Goal: Task Accomplishment & Management: Use online tool/utility

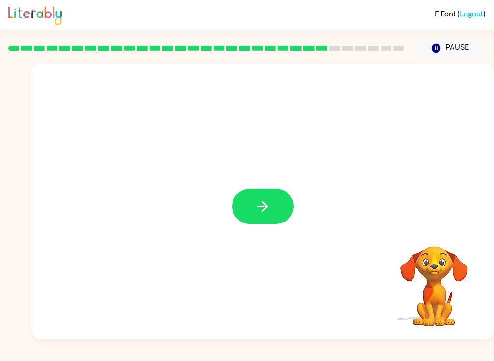
click at [276, 199] on button "button" at bounding box center [263, 206] width 62 height 35
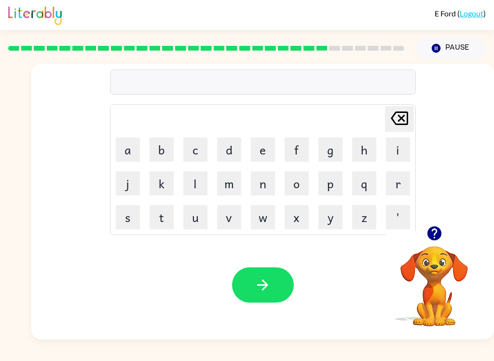
click at [128, 219] on button "s" at bounding box center [128, 217] width 24 height 24
click at [193, 214] on button "u" at bounding box center [195, 217] width 24 height 24
click at [264, 187] on button "n" at bounding box center [263, 183] width 24 height 24
click at [197, 181] on button "l" at bounding box center [195, 183] width 24 height 24
click at [395, 125] on icon "Delete Delete last character input" at bounding box center [399, 118] width 23 height 23
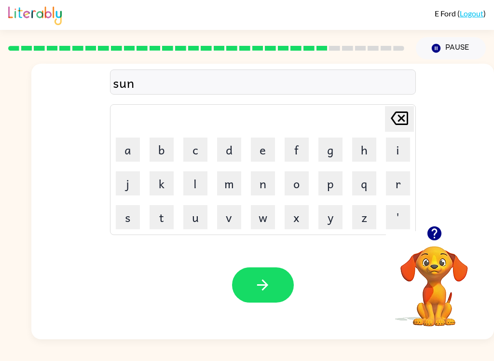
click at [193, 185] on button "l" at bounding box center [195, 183] width 24 height 24
click at [398, 154] on button "i" at bounding box center [398, 150] width 24 height 24
click at [165, 218] on button "t" at bounding box center [162, 217] width 24 height 24
click at [267, 283] on icon "button" at bounding box center [262, 284] width 17 height 17
click at [400, 189] on button "r" at bounding box center [398, 183] width 24 height 24
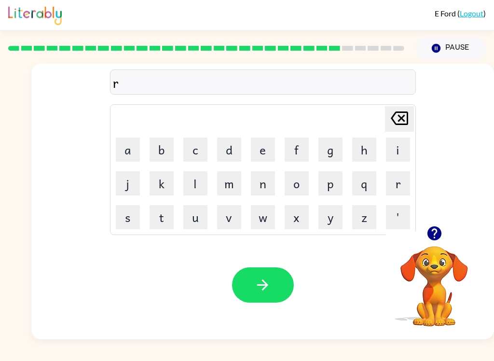
click at [129, 146] on button "a" at bounding box center [128, 150] width 24 height 24
click at [333, 217] on button "y" at bounding box center [330, 217] width 24 height 24
click at [194, 146] on button "c" at bounding box center [195, 150] width 24 height 24
click at [157, 185] on button "k" at bounding box center [162, 183] width 24 height 24
click at [262, 290] on icon "button" at bounding box center [262, 284] width 17 height 17
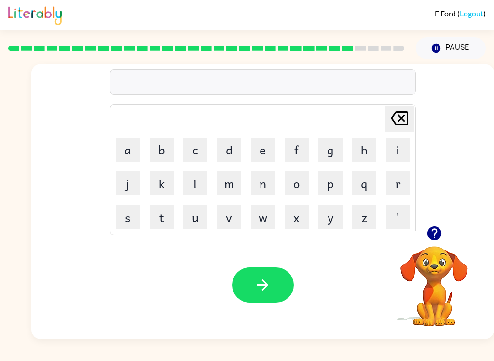
click at [158, 146] on button "b" at bounding box center [162, 150] width 24 height 24
click at [127, 145] on button "a" at bounding box center [128, 150] width 24 height 24
click at [263, 149] on button "e" at bounding box center [263, 150] width 24 height 24
click at [227, 149] on button "d" at bounding box center [229, 150] width 24 height 24
click at [258, 286] on icon "button" at bounding box center [262, 284] width 11 height 11
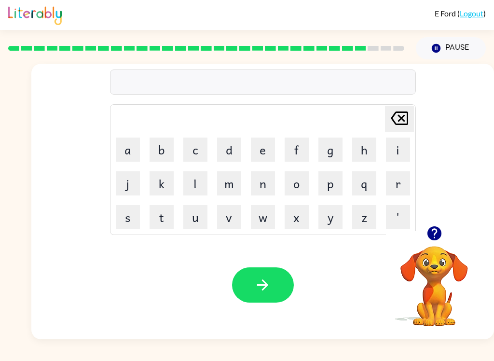
click at [158, 219] on button "t" at bounding box center [162, 217] width 24 height 24
click at [363, 152] on button "h" at bounding box center [364, 150] width 24 height 24
click at [126, 146] on button "a" at bounding box center [128, 150] width 24 height 24
click at [158, 224] on button "t" at bounding box center [162, 217] width 24 height 24
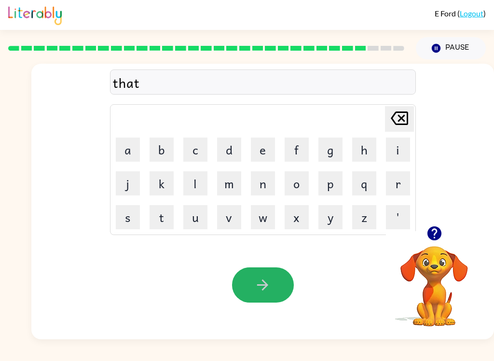
click at [259, 284] on icon "button" at bounding box center [262, 284] width 17 height 17
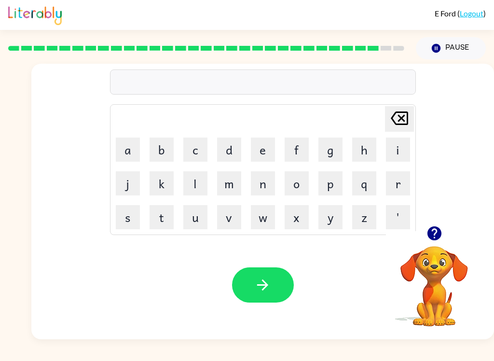
click at [126, 219] on button "s" at bounding box center [128, 217] width 24 height 24
click at [397, 151] on button "i" at bounding box center [398, 150] width 24 height 24
click at [198, 185] on button "l" at bounding box center [195, 183] width 24 height 24
click at [197, 147] on button "c" at bounding box center [195, 150] width 24 height 24
click at [159, 186] on button "k" at bounding box center [162, 183] width 24 height 24
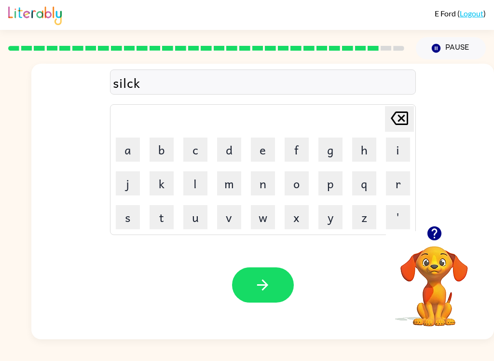
click at [266, 268] on button "button" at bounding box center [263, 284] width 62 height 35
click at [397, 187] on button "r" at bounding box center [398, 183] width 24 height 24
click at [297, 186] on button "o" at bounding box center [297, 183] width 24 height 24
click at [298, 187] on button "o" at bounding box center [297, 183] width 24 height 24
click at [194, 183] on button "l" at bounding box center [195, 183] width 24 height 24
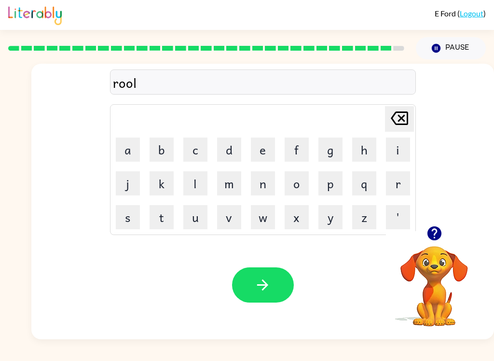
click at [276, 284] on button "button" at bounding box center [263, 284] width 62 height 35
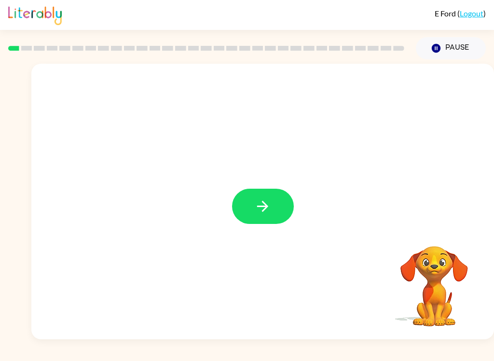
click at [265, 206] on icon "button" at bounding box center [262, 206] width 17 height 17
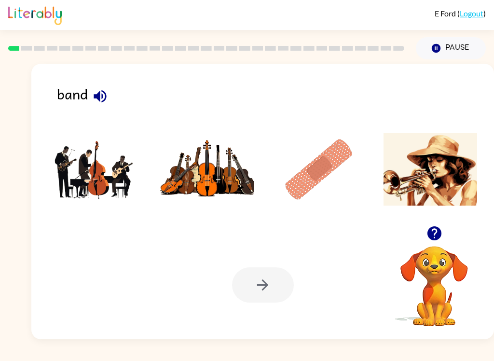
click at [102, 180] on img at bounding box center [95, 169] width 94 height 72
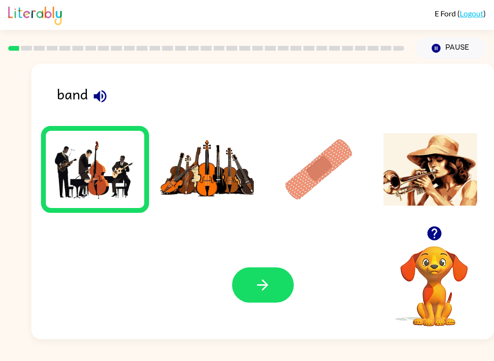
click at [273, 283] on button "button" at bounding box center [263, 284] width 62 height 35
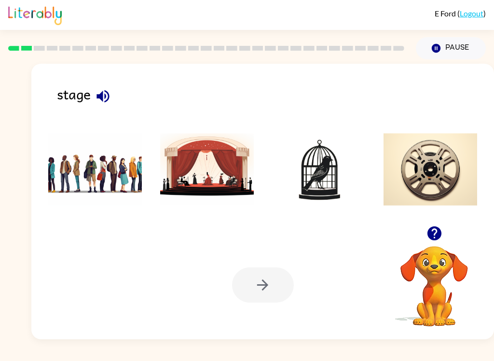
click at [223, 172] on img at bounding box center [207, 169] width 94 height 72
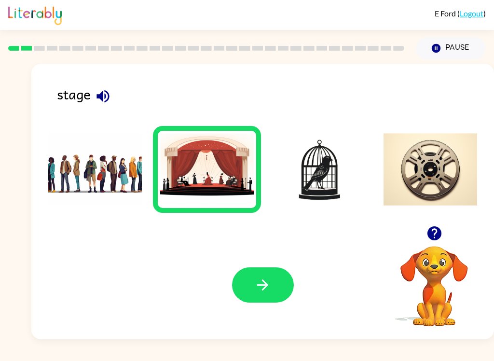
click at [265, 283] on icon "button" at bounding box center [262, 284] width 11 height 11
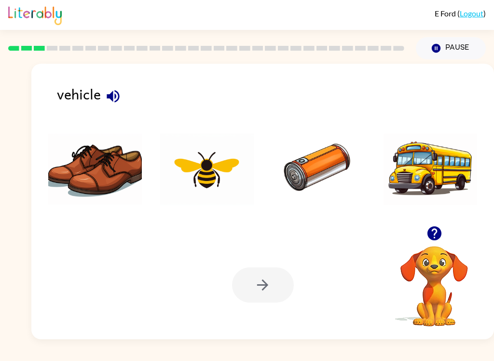
click at [326, 170] on img at bounding box center [319, 169] width 94 height 72
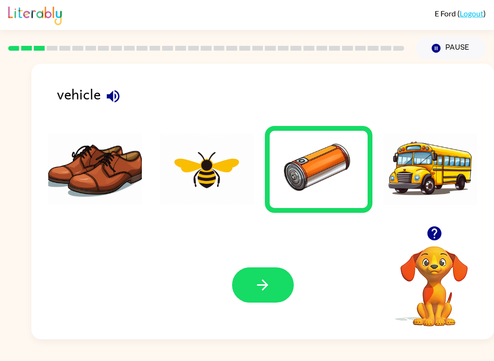
click at [267, 282] on icon "button" at bounding box center [262, 284] width 17 height 17
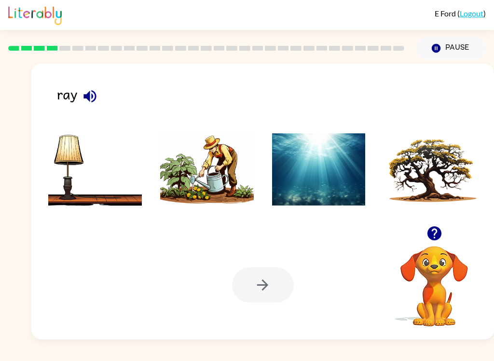
click at [100, 92] on button "button" at bounding box center [90, 96] width 25 height 25
click at [342, 171] on img at bounding box center [319, 169] width 94 height 72
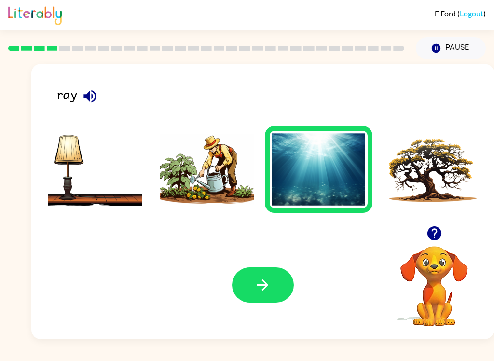
click at [271, 285] on icon "button" at bounding box center [262, 284] width 17 height 17
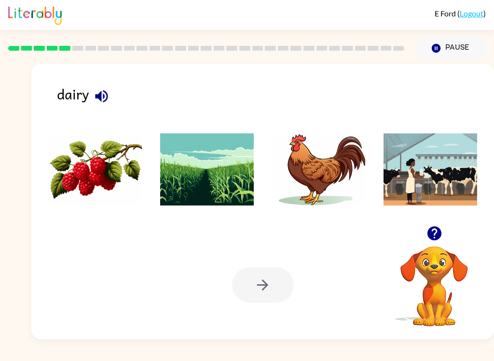
click at [98, 98] on icon "button" at bounding box center [101, 96] width 13 height 13
click at [418, 175] on img at bounding box center [431, 169] width 94 height 72
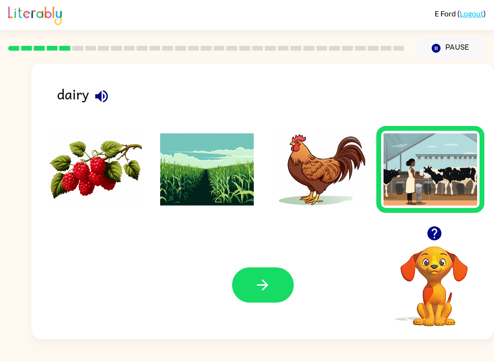
click at [273, 280] on button "button" at bounding box center [263, 284] width 62 height 35
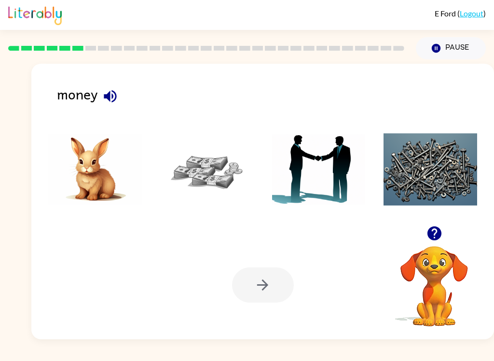
click at [207, 180] on img at bounding box center [207, 169] width 94 height 72
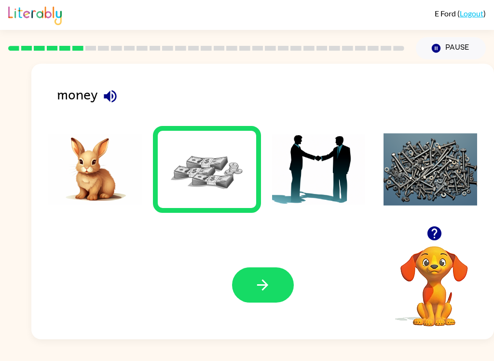
click at [261, 286] on icon "button" at bounding box center [262, 284] width 11 height 11
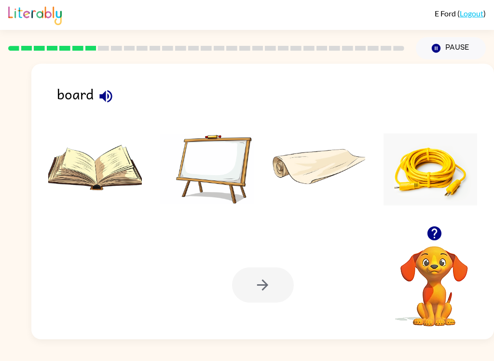
click at [227, 175] on img at bounding box center [207, 169] width 94 height 72
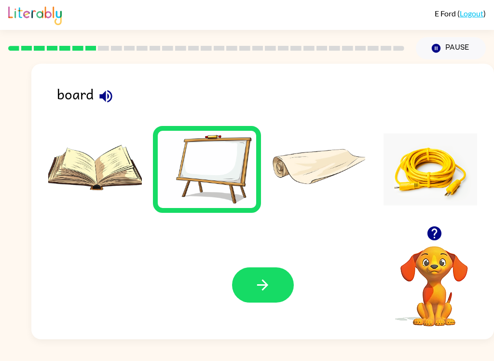
click at [268, 293] on icon "button" at bounding box center [262, 284] width 17 height 17
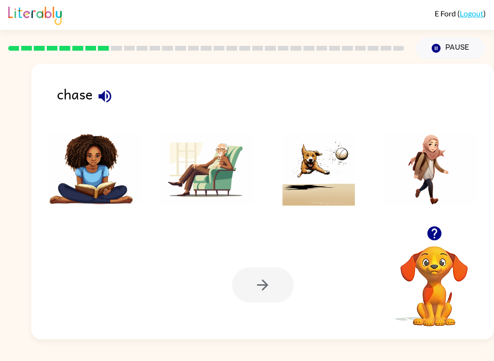
click at [322, 192] on img at bounding box center [319, 169] width 94 height 72
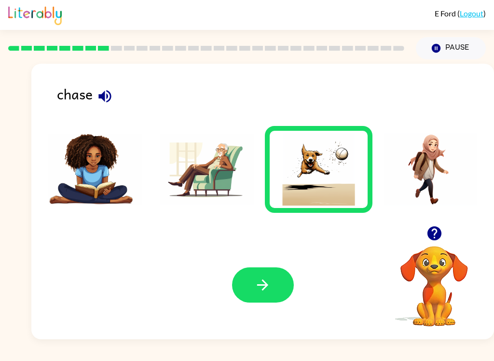
click at [265, 288] on icon "button" at bounding box center [262, 284] width 11 height 11
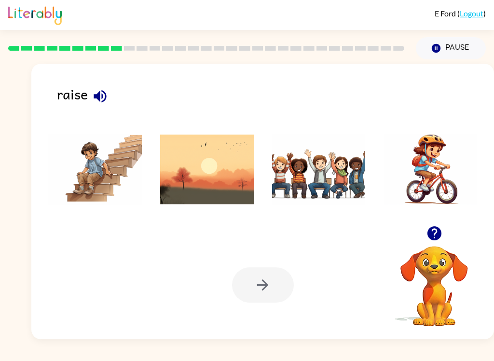
click at [97, 104] on icon "button" at bounding box center [100, 96] width 17 height 17
click at [325, 177] on img at bounding box center [319, 169] width 94 height 72
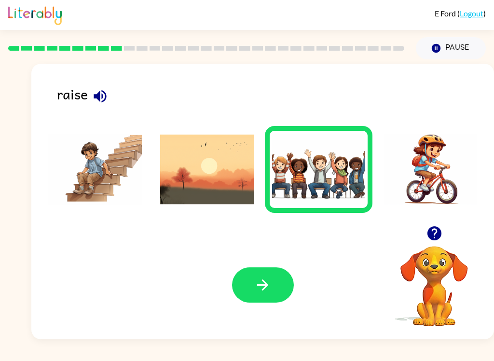
click at [261, 270] on button "button" at bounding box center [263, 284] width 62 height 35
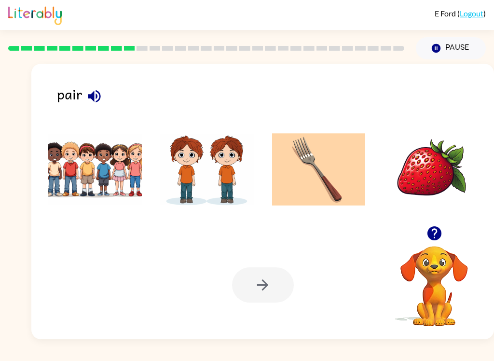
click at [200, 183] on img at bounding box center [207, 169] width 94 height 72
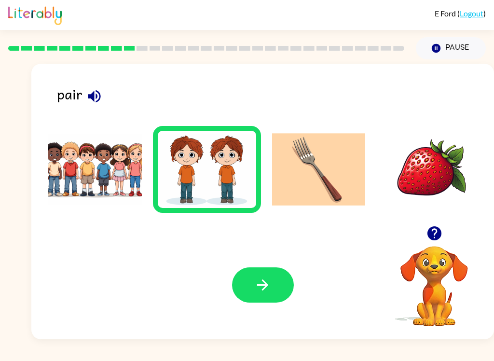
click at [257, 285] on icon "button" at bounding box center [262, 284] width 17 height 17
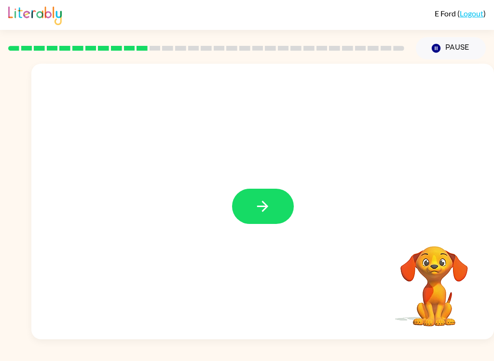
click at [259, 202] on icon "button" at bounding box center [262, 206] width 17 height 17
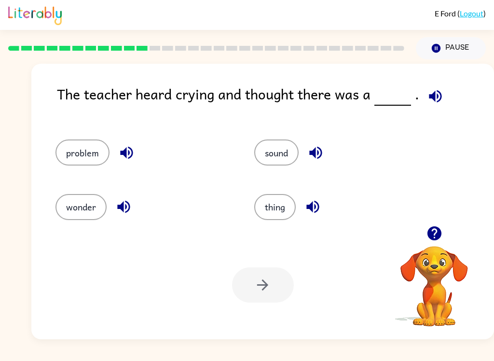
click at [97, 151] on button "problem" at bounding box center [82, 152] width 54 height 26
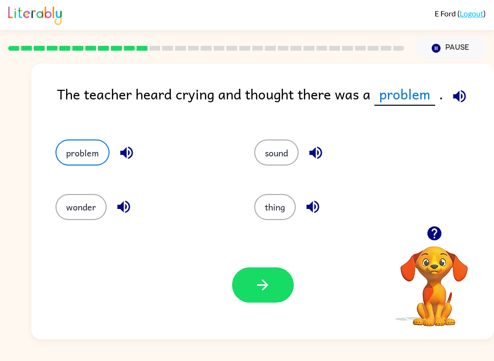
click at [262, 289] on icon "button" at bounding box center [262, 284] width 17 height 17
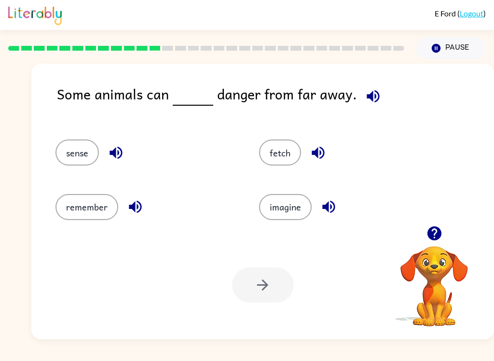
click at [84, 151] on button "sense" at bounding box center [76, 152] width 43 height 26
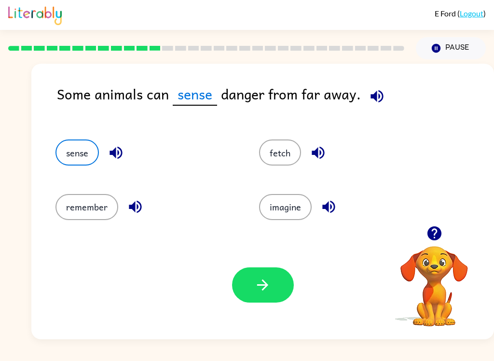
click at [269, 282] on icon "button" at bounding box center [262, 284] width 17 height 17
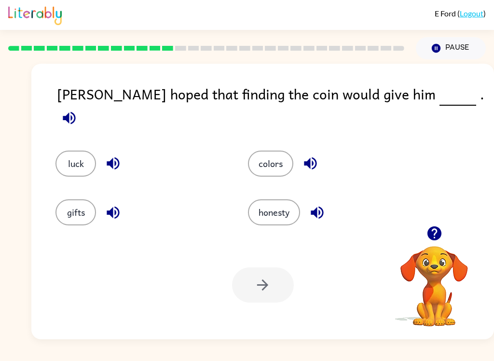
click at [69, 151] on button "luck" at bounding box center [75, 164] width 41 height 26
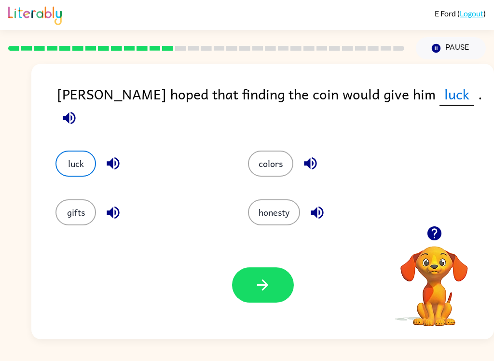
click at [281, 275] on button "button" at bounding box center [263, 284] width 62 height 35
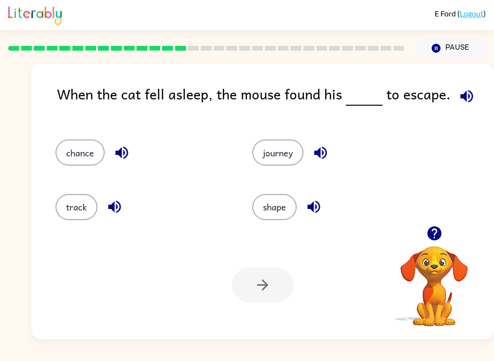
click at [70, 149] on button "chance" at bounding box center [79, 152] width 49 height 26
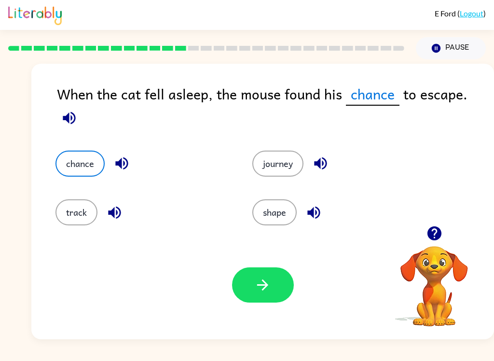
click at [70, 151] on button "chance" at bounding box center [79, 164] width 49 height 26
click at [280, 284] on button "button" at bounding box center [263, 284] width 62 height 35
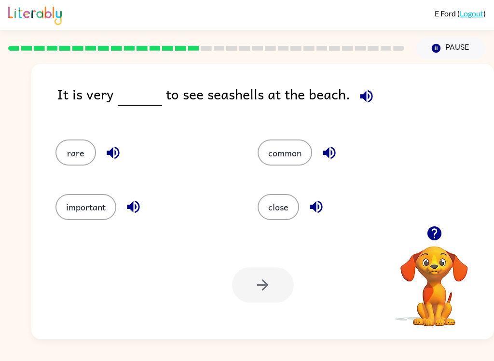
click at [65, 147] on button "rare" at bounding box center [75, 152] width 41 height 26
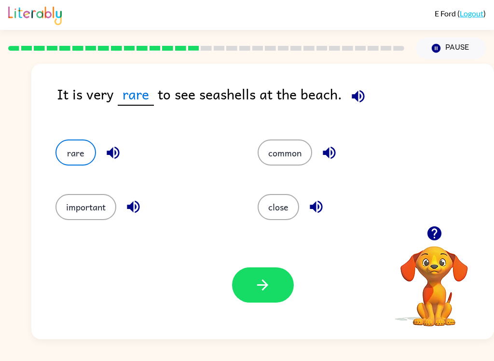
click at [279, 286] on button "button" at bounding box center [263, 284] width 62 height 35
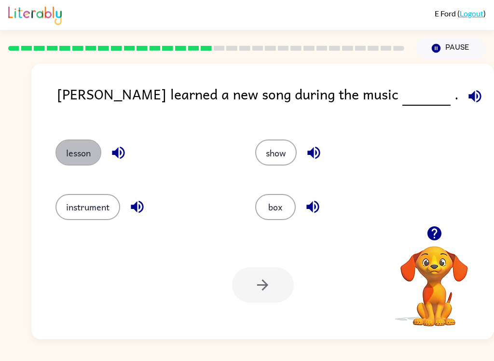
click at [69, 154] on button "lesson" at bounding box center [78, 152] width 46 height 26
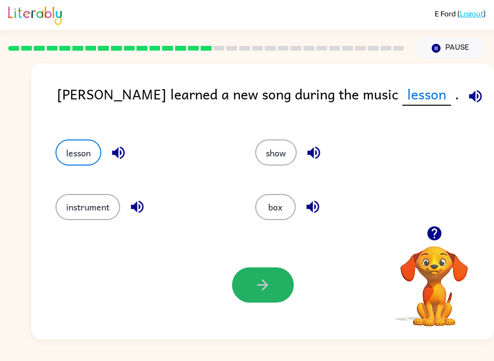
click at [268, 289] on icon "button" at bounding box center [262, 284] width 17 height 17
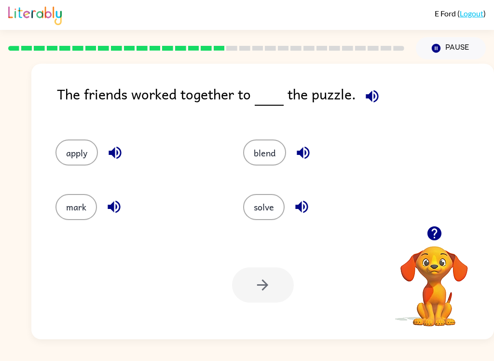
click at [266, 207] on button "solve" at bounding box center [263, 207] width 41 height 26
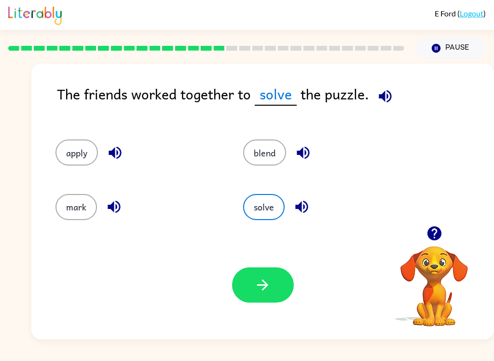
click at [271, 281] on button "button" at bounding box center [263, 284] width 62 height 35
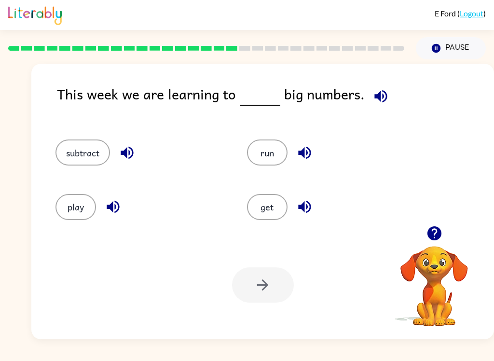
click at [77, 147] on button "subtract" at bounding box center [82, 152] width 55 height 26
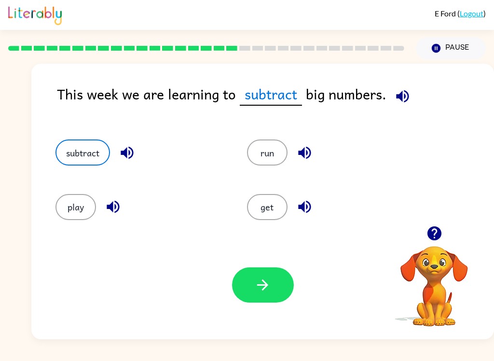
click at [271, 280] on icon "button" at bounding box center [262, 284] width 17 height 17
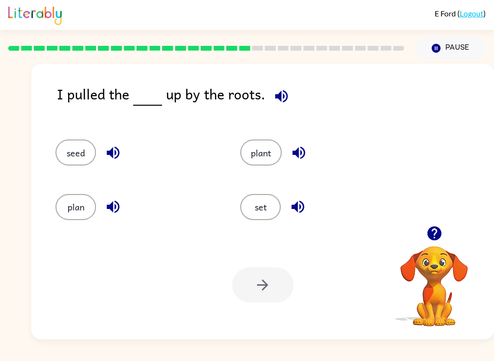
click at [269, 148] on button "plant" at bounding box center [260, 152] width 41 height 26
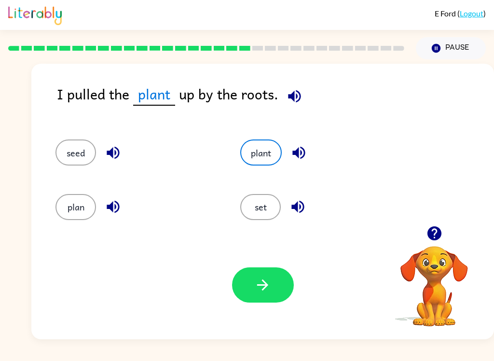
click at [269, 285] on icon "button" at bounding box center [262, 284] width 17 height 17
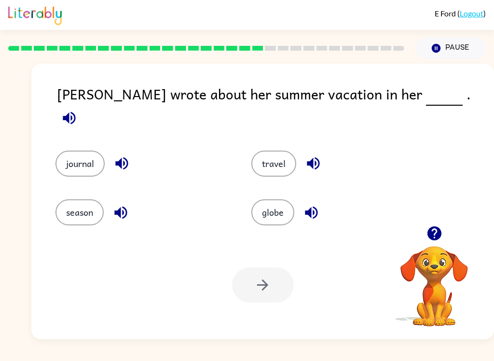
click at [56, 153] on button "journal" at bounding box center [79, 164] width 49 height 26
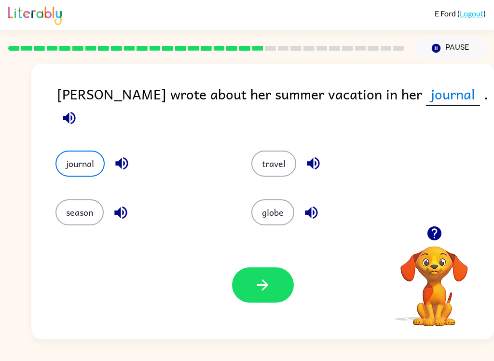
click at [271, 291] on button "button" at bounding box center [263, 284] width 62 height 35
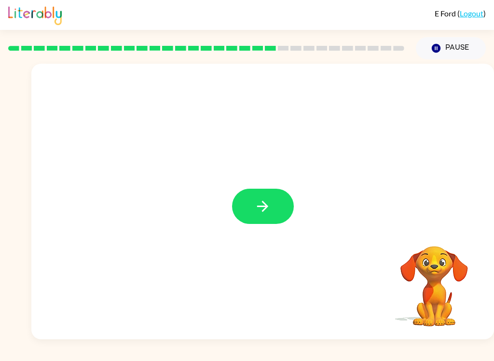
click at [267, 208] on icon "button" at bounding box center [262, 206] width 11 height 11
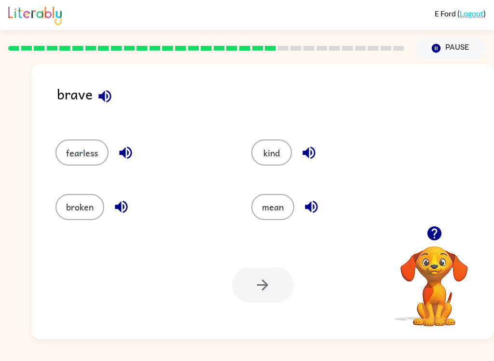
click at [96, 152] on button "fearless" at bounding box center [81, 152] width 53 height 26
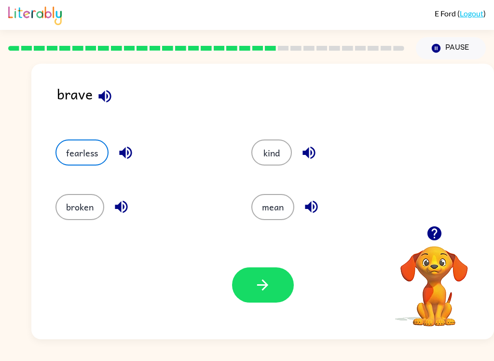
click at [263, 291] on icon "button" at bounding box center [262, 284] width 17 height 17
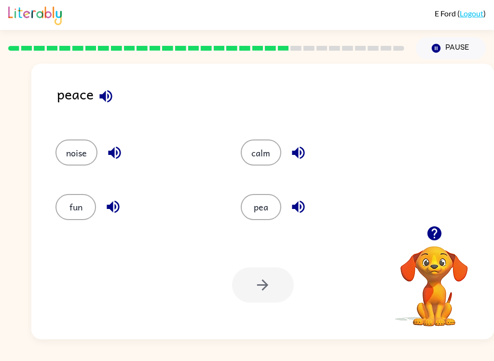
click at [267, 285] on div at bounding box center [263, 284] width 62 height 35
click at [255, 151] on button "calm" at bounding box center [261, 152] width 41 height 26
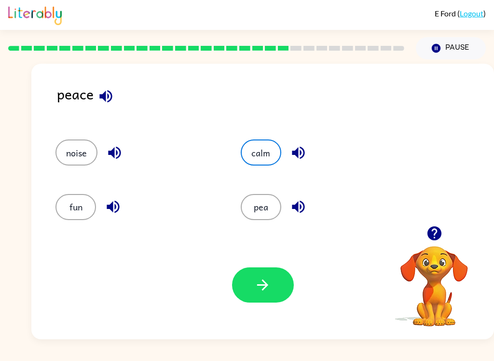
click at [271, 290] on button "button" at bounding box center [263, 284] width 62 height 35
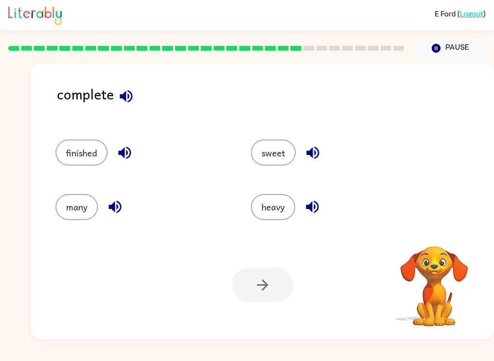
click at [94, 154] on button "finished" at bounding box center [81, 152] width 52 height 26
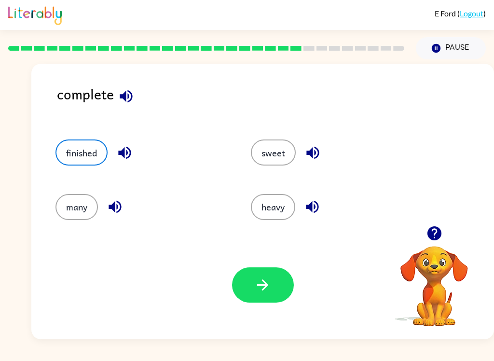
click at [272, 286] on button "button" at bounding box center [263, 284] width 62 height 35
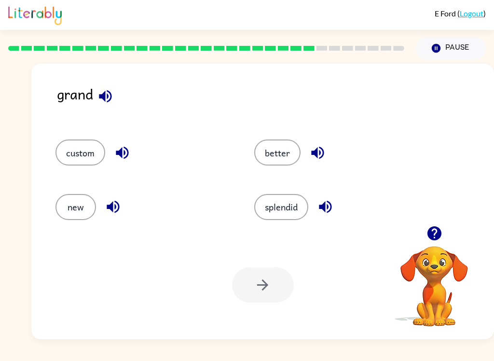
click at [289, 207] on button "splendid" at bounding box center [281, 207] width 54 height 26
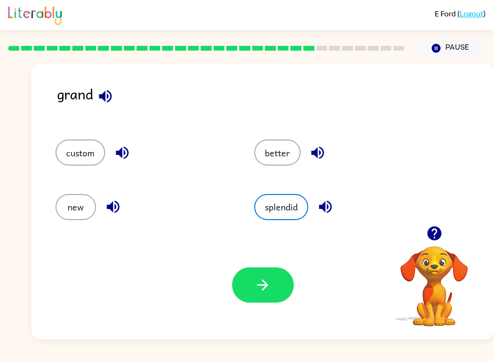
click at [271, 290] on button "button" at bounding box center [263, 284] width 62 height 35
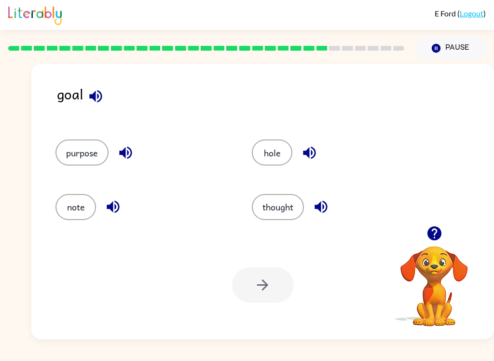
click at [91, 156] on button "purpose" at bounding box center [81, 152] width 53 height 26
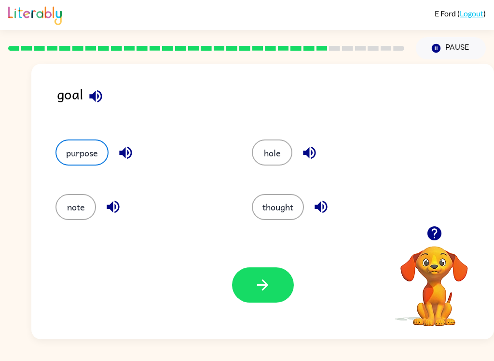
click at [262, 292] on icon "button" at bounding box center [262, 284] width 17 height 17
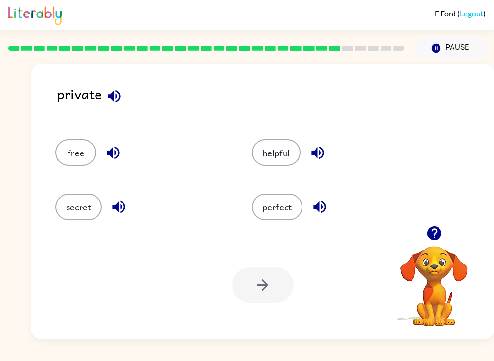
click at [267, 287] on div at bounding box center [263, 284] width 62 height 35
click at [85, 213] on button "secret" at bounding box center [78, 207] width 46 height 26
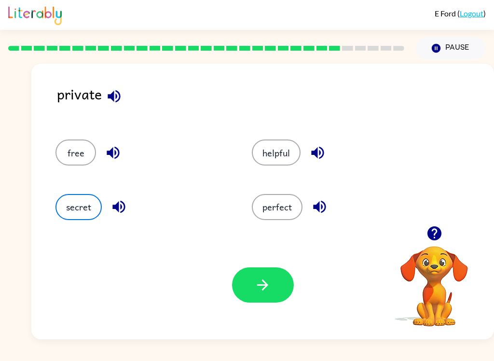
click at [277, 288] on button "button" at bounding box center [263, 284] width 62 height 35
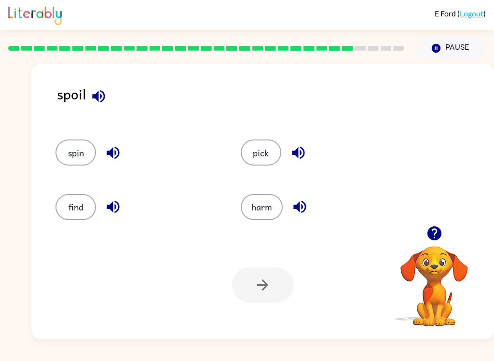
click at [263, 211] on button "harm" at bounding box center [262, 207] width 42 height 26
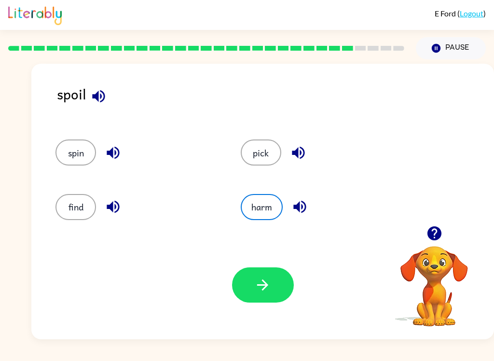
click at [268, 286] on icon "button" at bounding box center [262, 284] width 11 height 11
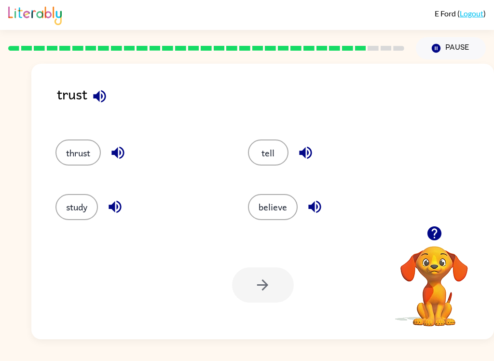
click at [286, 205] on button "believe" at bounding box center [273, 207] width 50 height 26
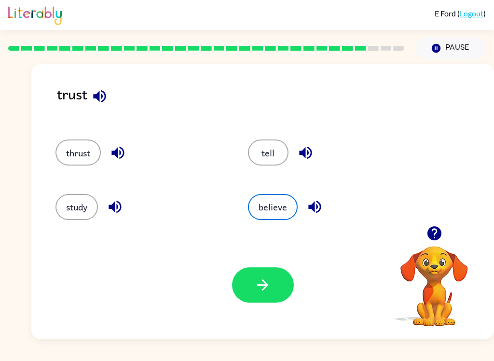
click at [269, 288] on icon "button" at bounding box center [262, 284] width 17 height 17
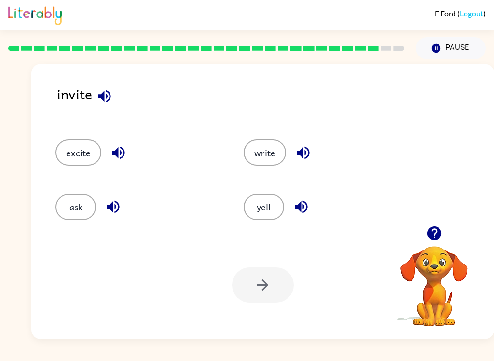
click at [90, 203] on button "ask" at bounding box center [75, 207] width 41 height 26
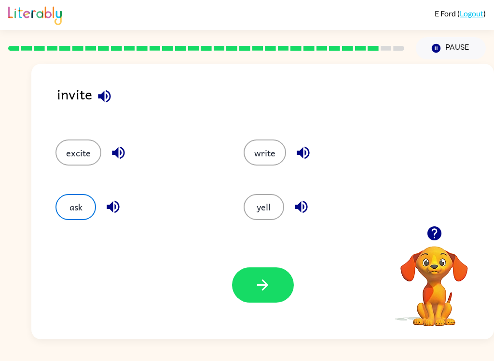
click at [278, 283] on button "button" at bounding box center [263, 284] width 62 height 35
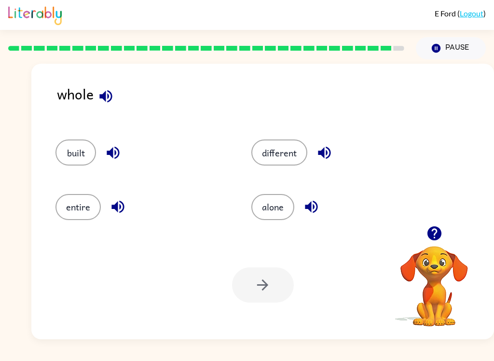
click at [83, 206] on button "entire" at bounding box center [77, 207] width 45 height 26
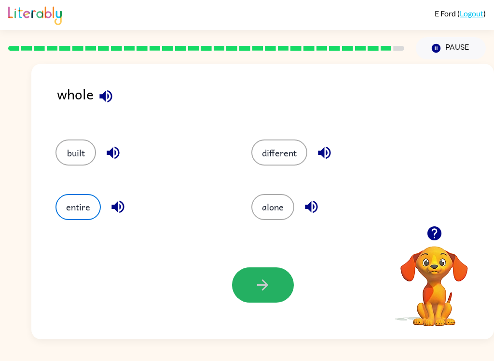
click at [278, 287] on button "button" at bounding box center [263, 284] width 62 height 35
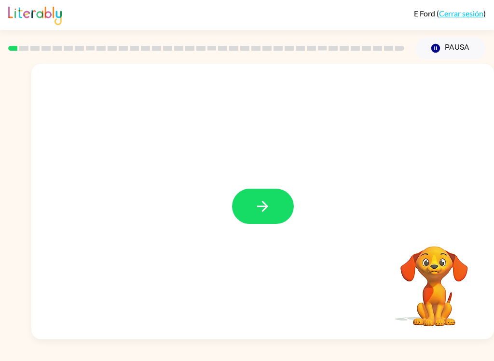
click at [262, 206] on icon "button" at bounding box center [262, 206] width 17 height 17
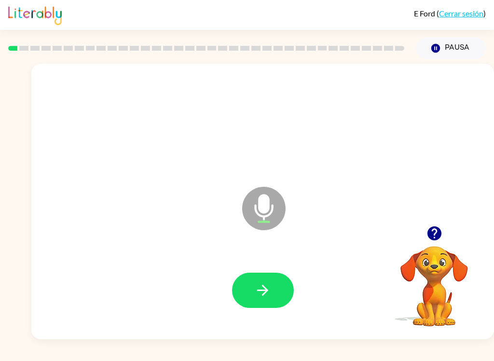
click at [269, 293] on icon "button" at bounding box center [262, 290] width 17 height 17
click at [267, 294] on icon "button" at bounding box center [262, 290] width 17 height 17
click at [266, 289] on icon "button" at bounding box center [262, 290] width 11 height 11
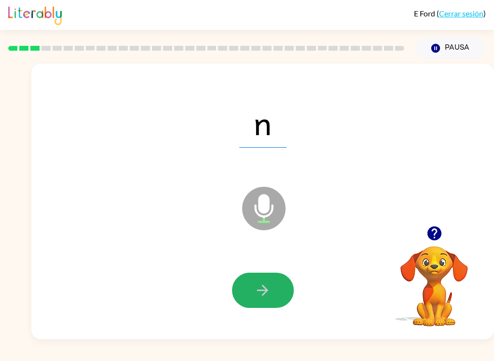
click at [269, 294] on icon "button" at bounding box center [262, 290] width 17 height 17
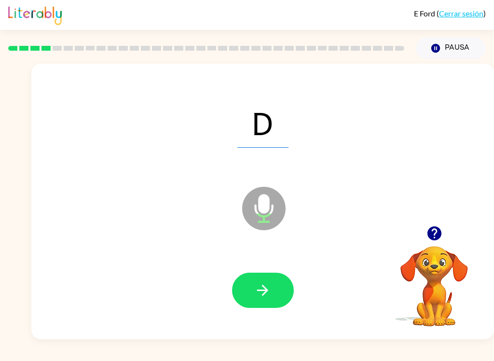
click at [267, 295] on icon "button" at bounding box center [262, 290] width 17 height 17
click at [269, 285] on icon "button" at bounding box center [262, 290] width 17 height 17
click at [267, 291] on icon "button" at bounding box center [262, 290] width 11 height 11
click at [273, 293] on button "button" at bounding box center [263, 290] width 62 height 35
click at [273, 289] on button "button" at bounding box center [263, 290] width 62 height 35
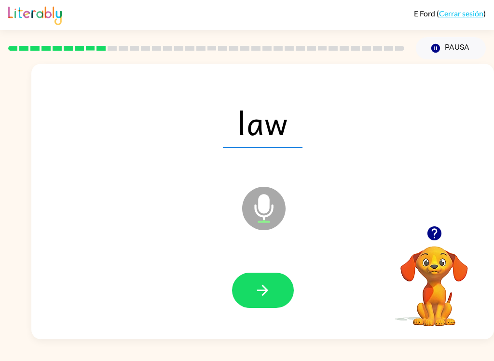
click at [276, 290] on button "button" at bounding box center [263, 290] width 62 height 35
click at [269, 292] on icon "button" at bounding box center [262, 290] width 17 height 17
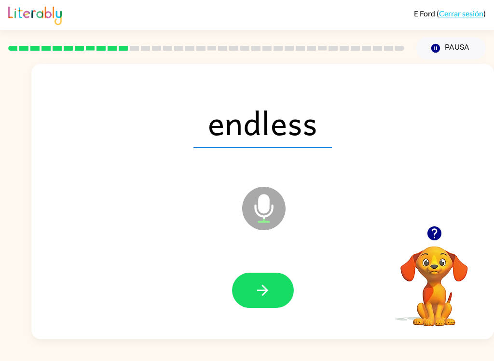
click at [267, 292] on icon "button" at bounding box center [262, 290] width 17 height 17
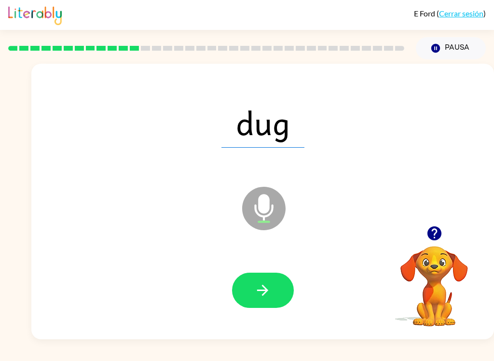
click at [274, 293] on button "button" at bounding box center [263, 290] width 62 height 35
click at [264, 288] on icon "button" at bounding box center [262, 290] width 17 height 17
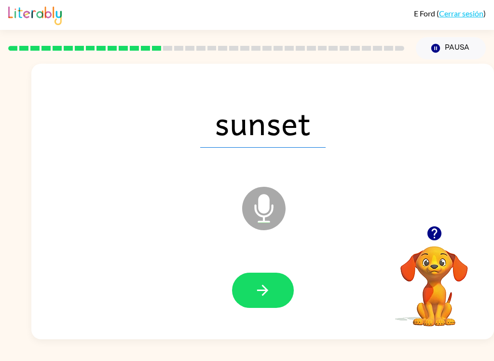
click at [276, 285] on button "button" at bounding box center [263, 290] width 62 height 35
click at [276, 288] on button "button" at bounding box center [263, 290] width 62 height 35
click at [272, 295] on button "button" at bounding box center [263, 290] width 62 height 35
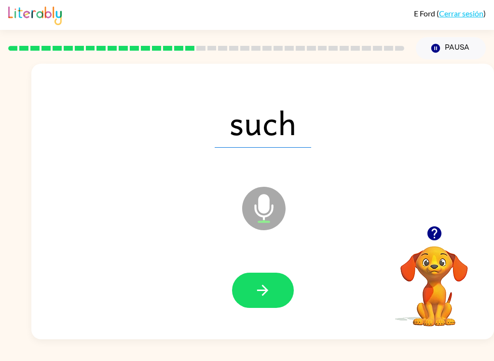
click at [276, 288] on button "button" at bounding box center [263, 290] width 62 height 35
click at [272, 292] on button "button" at bounding box center [263, 290] width 62 height 35
click at [267, 292] on icon "button" at bounding box center [262, 290] width 17 height 17
click at [276, 289] on button "button" at bounding box center [263, 290] width 62 height 35
click at [276, 297] on button "button" at bounding box center [263, 290] width 62 height 35
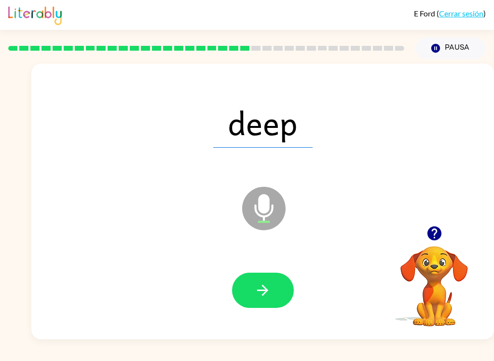
click at [270, 296] on icon "button" at bounding box center [262, 290] width 17 height 17
click at [269, 297] on icon "button" at bounding box center [262, 290] width 17 height 17
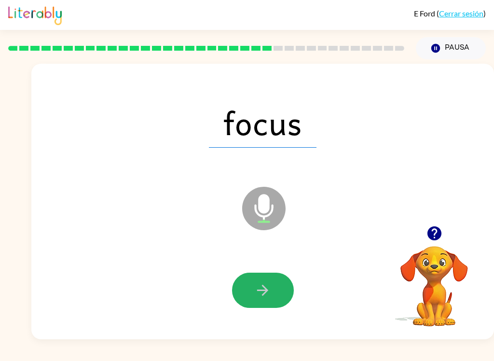
click at [282, 290] on button "button" at bounding box center [263, 290] width 62 height 35
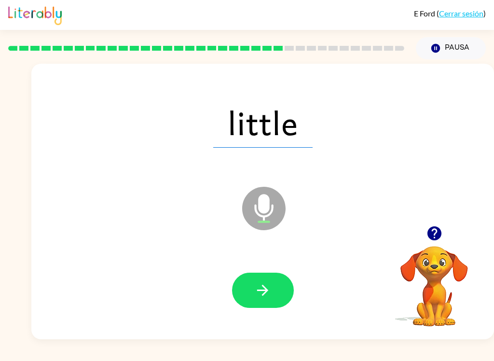
click at [275, 298] on button "button" at bounding box center [263, 290] width 62 height 35
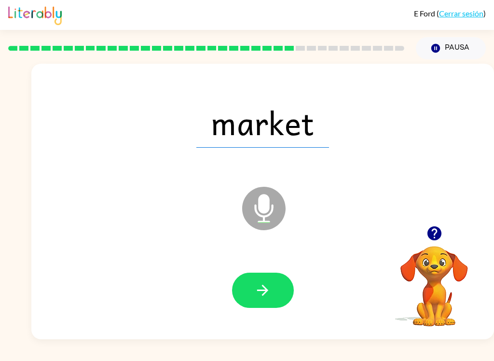
click at [280, 291] on button "button" at bounding box center [263, 290] width 62 height 35
click at [272, 292] on button "button" at bounding box center [263, 290] width 62 height 35
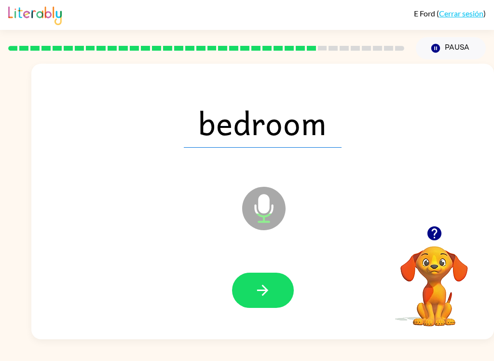
click at [276, 288] on button "button" at bounding box center [263, 290] width 62 height 35
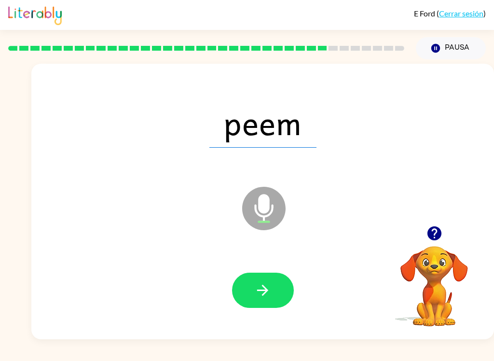
click at [271, 289] on button "button" at bounding box center [263, 290] width 62 height 35
click at [269, 284] on icon "button" at bounding box center [262, 290] width 17 height 17
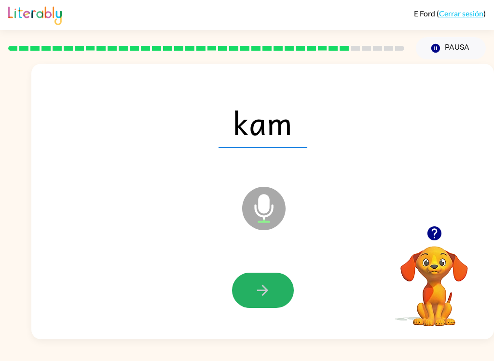
click at [272, 290] on button "button" at bounding box center [263, 290] width 62 height 35
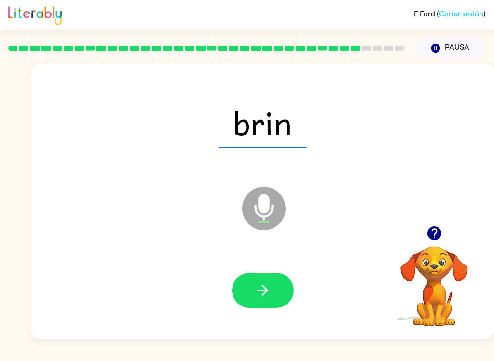
click at [270, 289] on icon "button" at bounding box center [262, 290] width 17 height 17
click at [269, 286] on icon "button" at bounding box center [262, 290] width 17 height 17
click at [270, 289] on icon "button" at bounding box center [262, 290] width 17 height 17
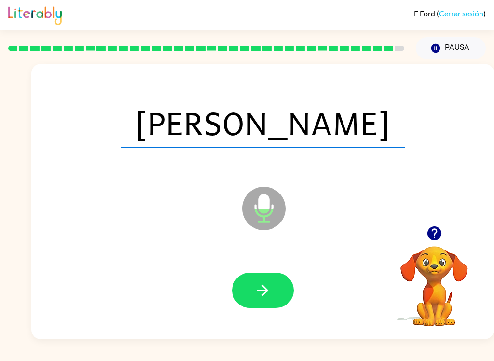
click at [274, 289] on button "button" at bounding box center [263, 290] width 62 height 35
